Goal: Find contact information: Find contact information

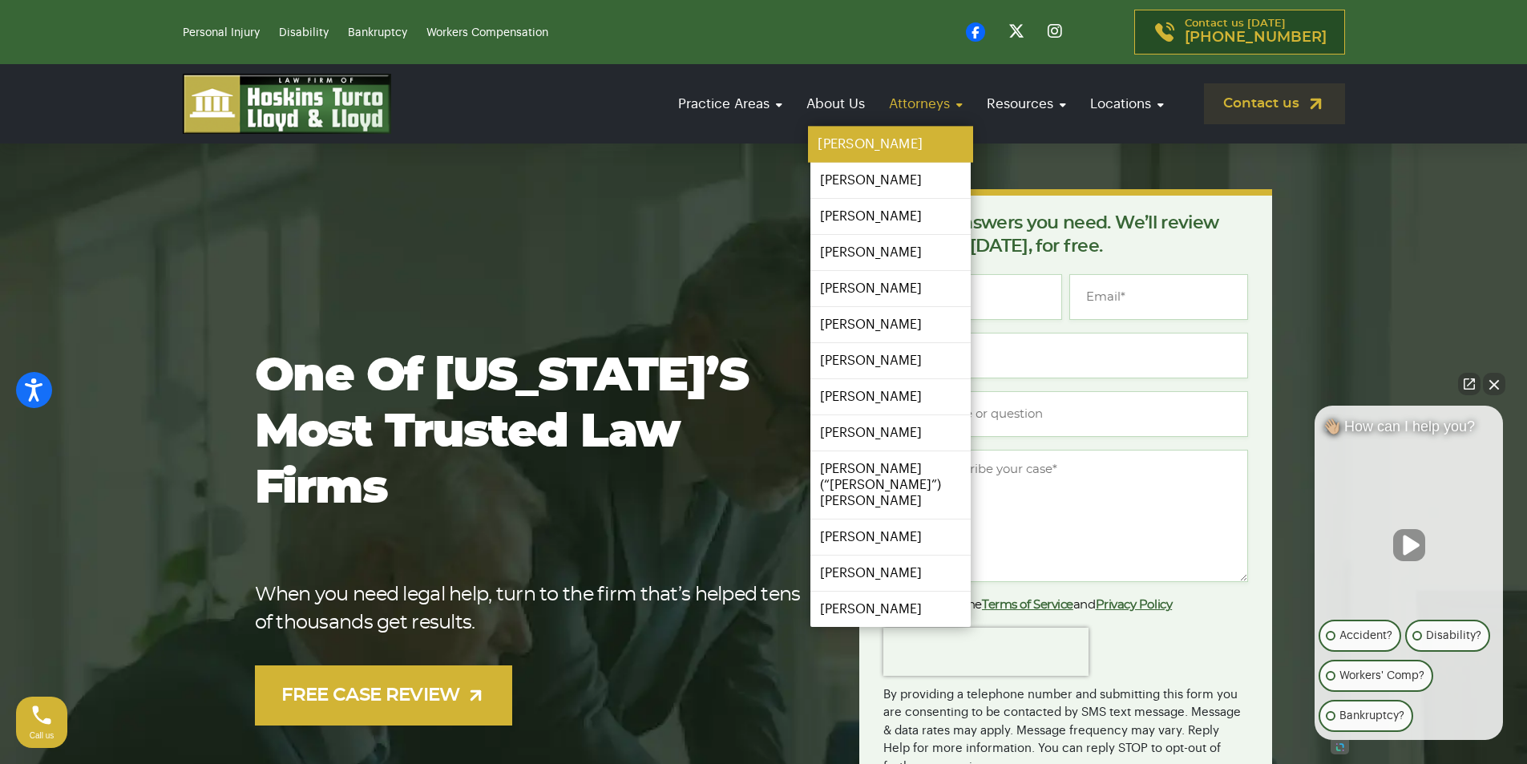
click at [876, 149] on link "[PERSON_NAME]" at bounding box center [890, 145] width 165 height 36
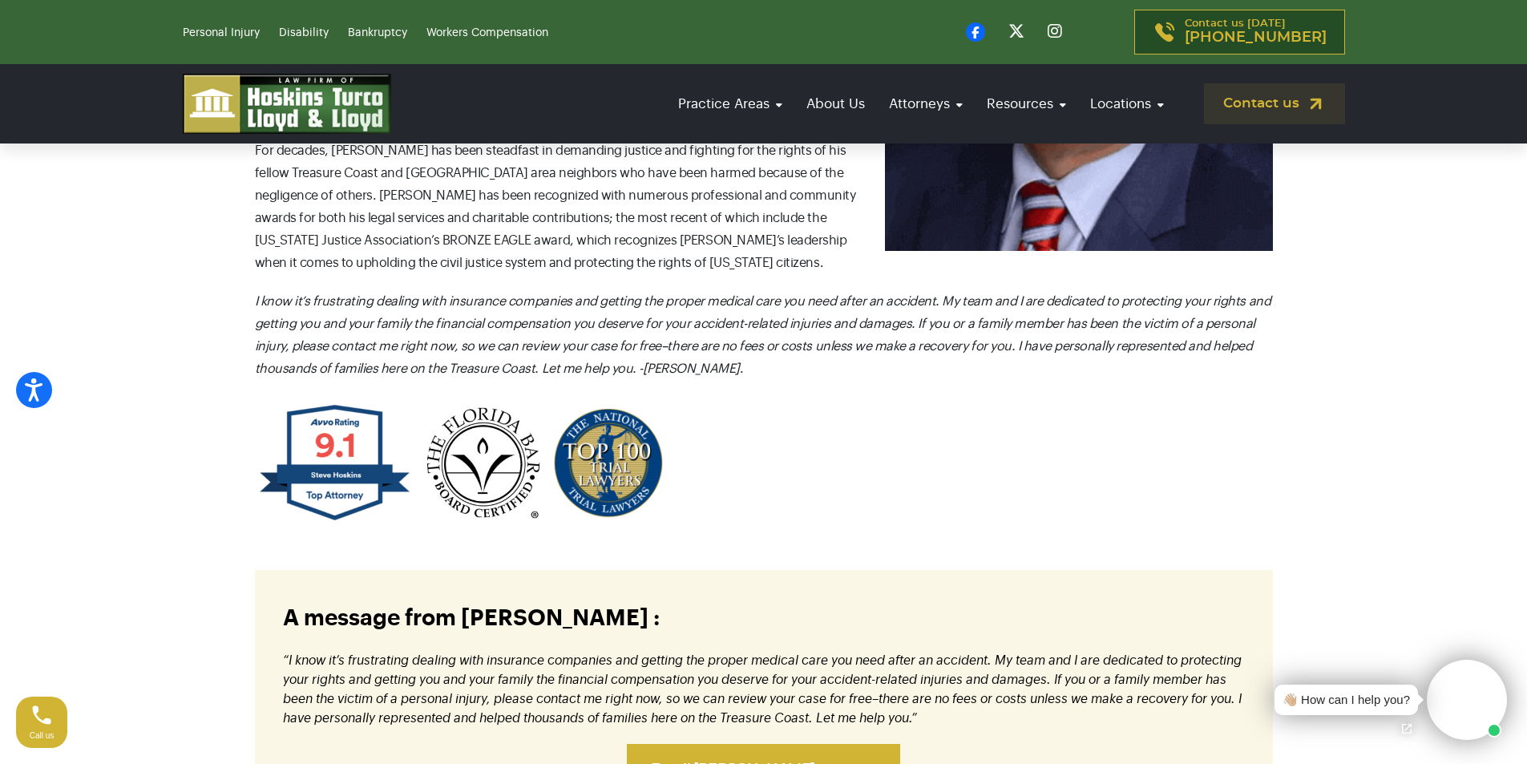
scroll to position [1283, 0]
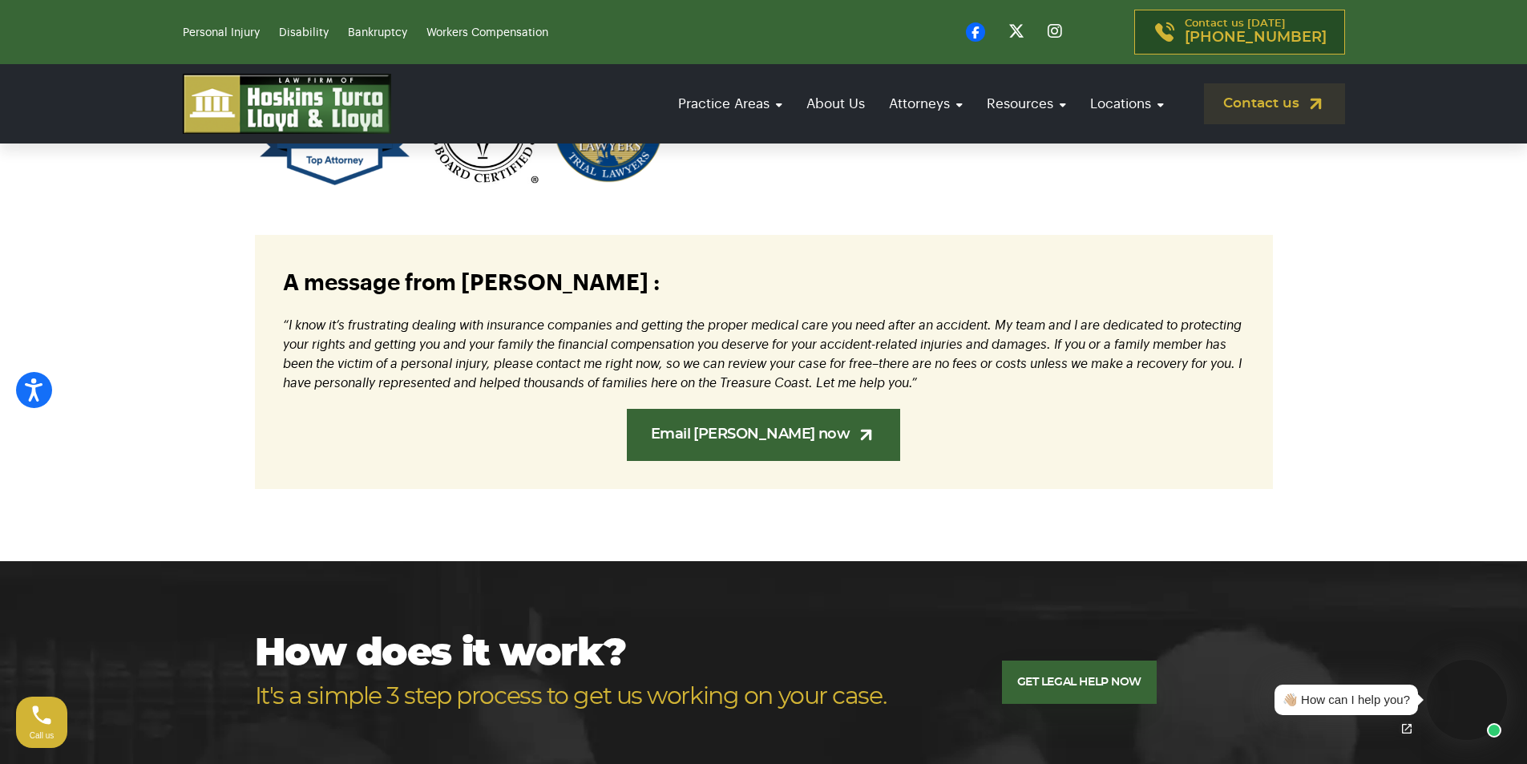
click at [783, 409] on link "Email Steve now" at bounding box center [764, 435] width 274 height 52
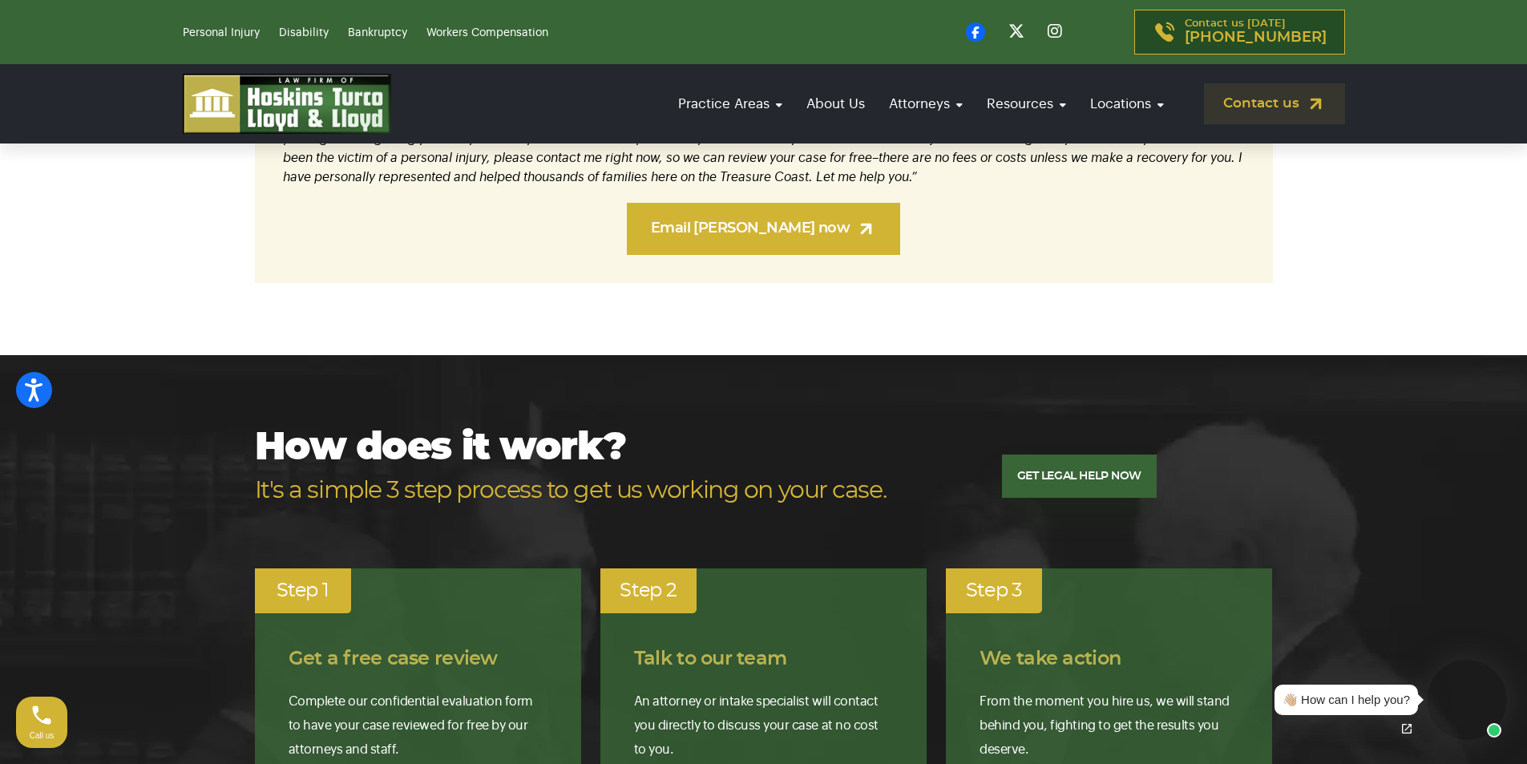
scroll to position [1283, 0]
